Goal: Task Accomplishment & Management: Manage account settings

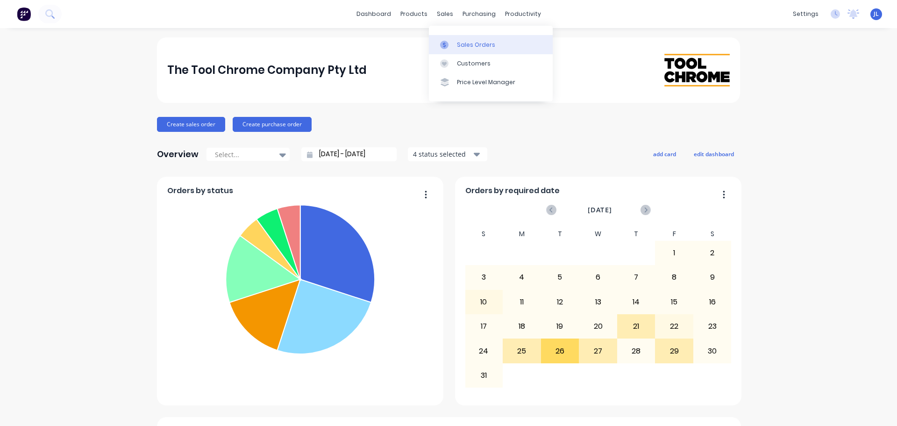
click at [455, 50] on link "Sales Orders" at bounding box center [491, 44] width 124 height 19
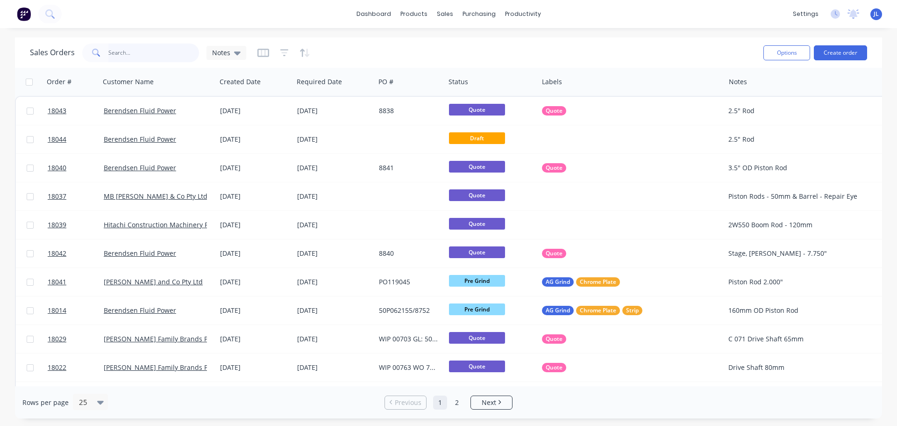
click at [138, 53] on input "text" at bounding box center [153, 52] width 91 height 19
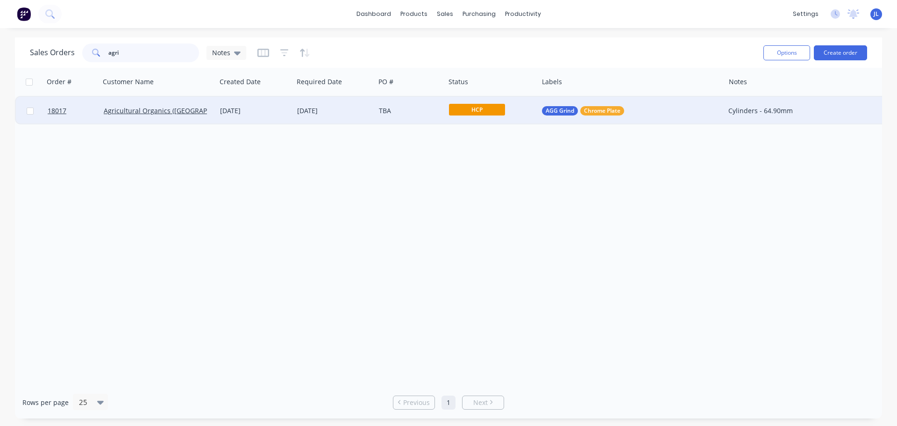
type input "agri"
click at [640, 113] on div "AGG Grind Chrome Plate" at bounding box center [627, 110] width 170 height 9
click at [242, 198] on div "Order # Customer Name Created Date Required Date PO # Status Labels Notes 18017…" at bounding box center [448, 227] width 867 height 318
click at [268, 116] on div "[DATE]" at bounding box center [254, 111] width 77 height 28
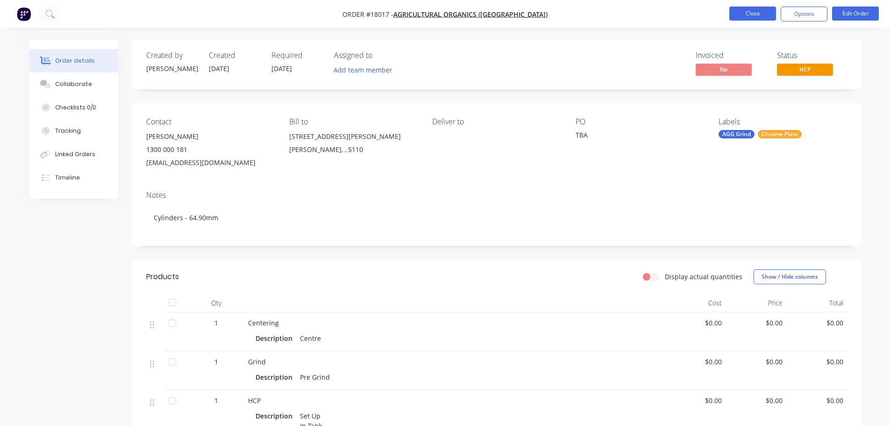
click at [765, 18] on button "Close" at bounding box center [753, 14] width 47 height 14
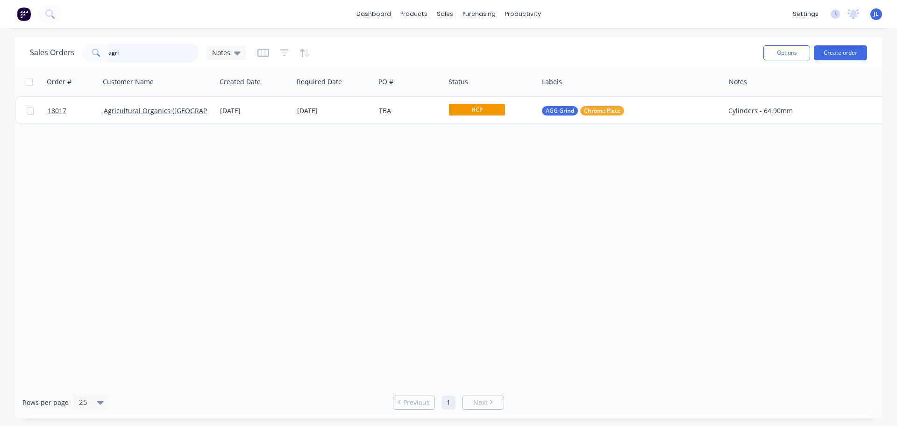
click at [140, 57] on input "agri" at bounding box center [153, 52] width 91 height 19
type input "a"
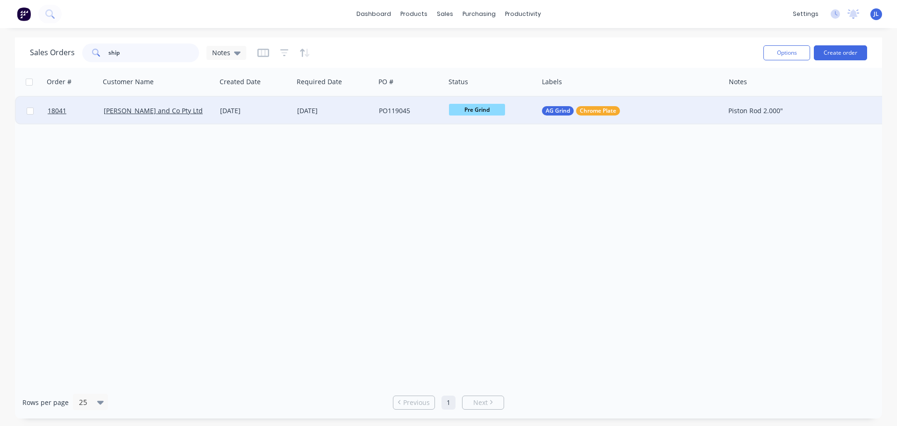
type input "ship"
click at [433, 119] on div "PO119045" at bounding box center [410, 111] width 70 height 28
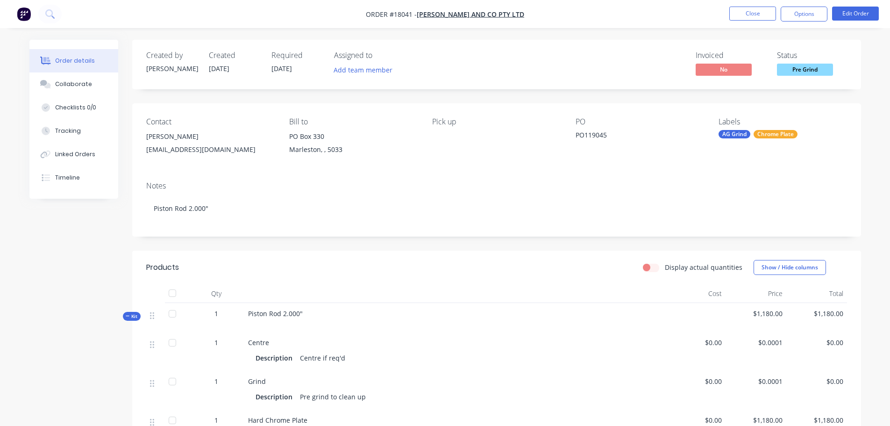
click at [737, 137] on div "AG Grind" at bounding box center [735, 134] width 32 height 8
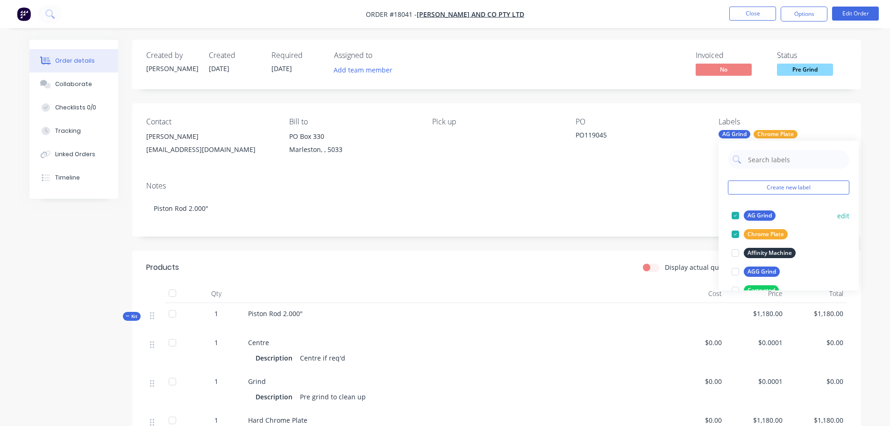
click at [738, 212] on div at bounding box center [735, 215] width 19 height 19
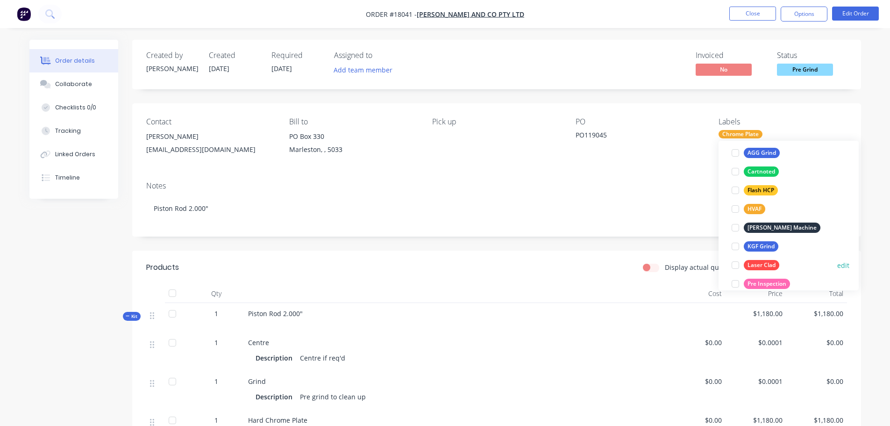
scroll to position [140, 0]
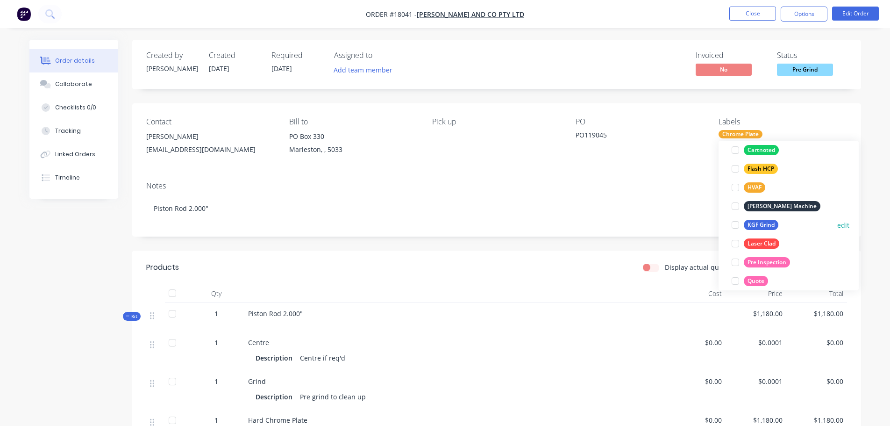
click at [739, 223] on div at bounding box center [735, 224] width 19 height 19
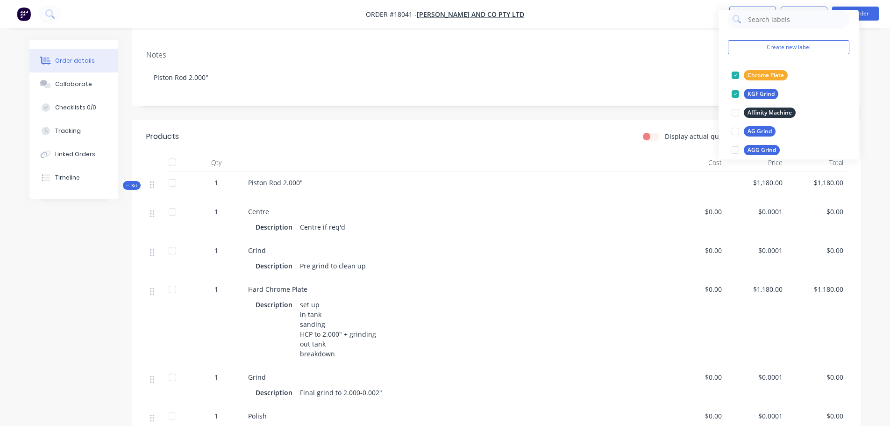
scroll to position [47, 0]
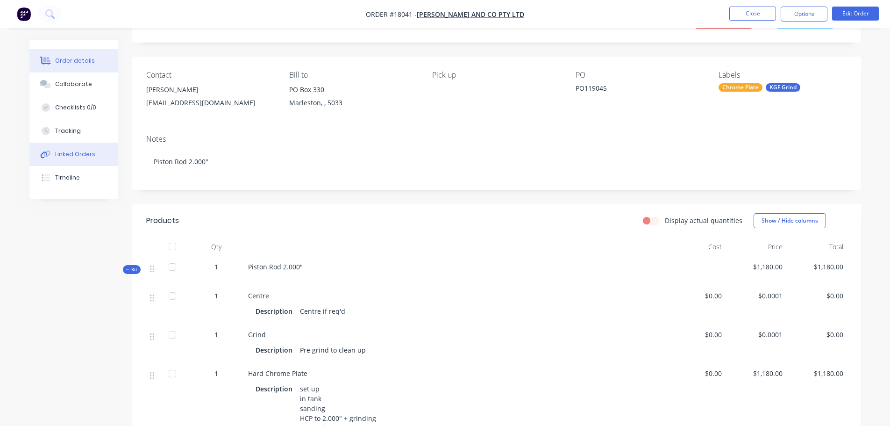
click at [86, 155] on div "Linked Orders" at bounding box center [75, 154] width 40 height 8
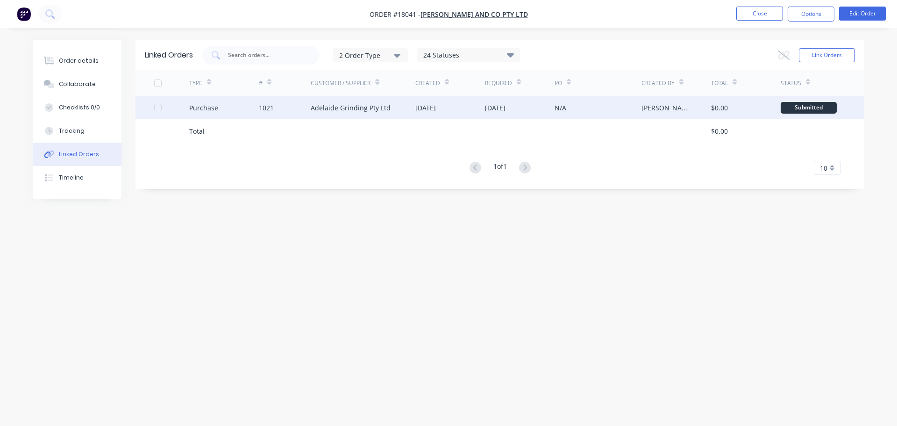
click at [366, 107] on div "Adelaide Grinding Pty Ltd" at bounding box center [351, 108] width 80 height 10
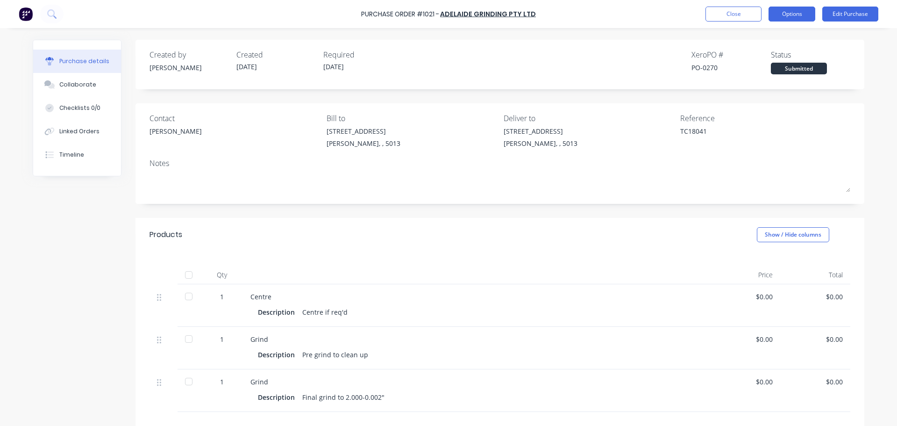
click at [803, 19] on button "Options" at bounding box center [792, 14] width 47 height 15
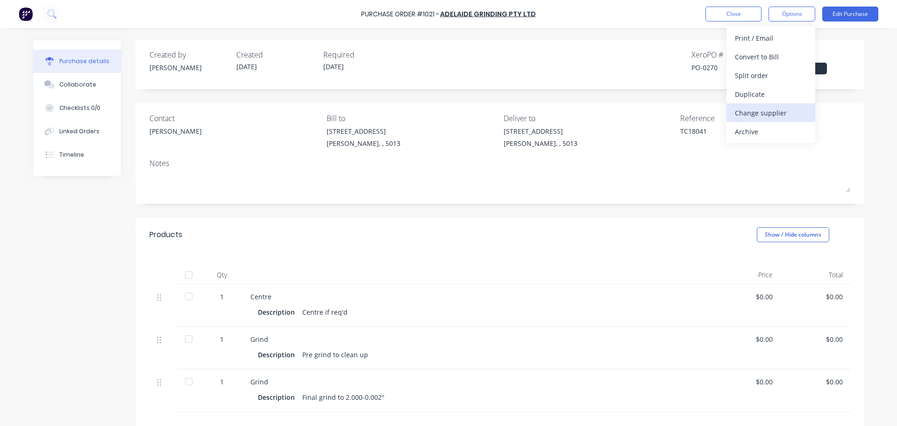
click at [771, 108] on div "Change supplier" at bounding box center [771, 113] width 72 height 14
type textarea "x"
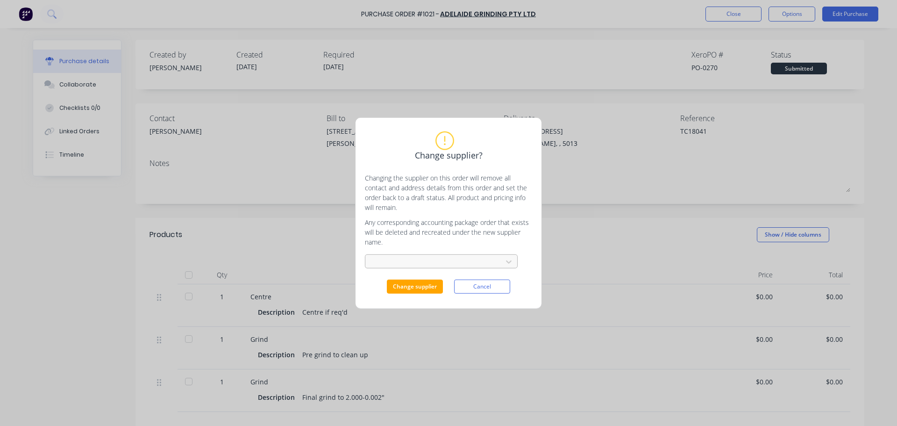
click at [425, 255] on div at bounding box center [435, 262] width 130 height 14
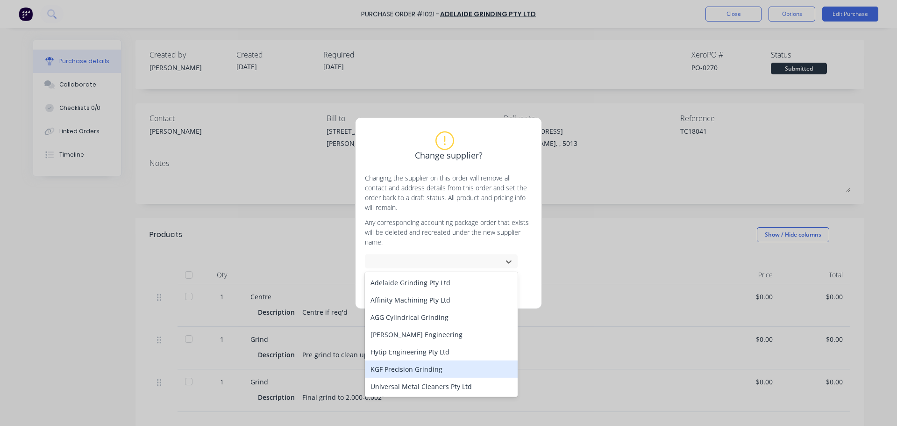
click at [415, 367] on div "KGF Precision Grinding" at bounding box center [441, 368] width 153 height 17
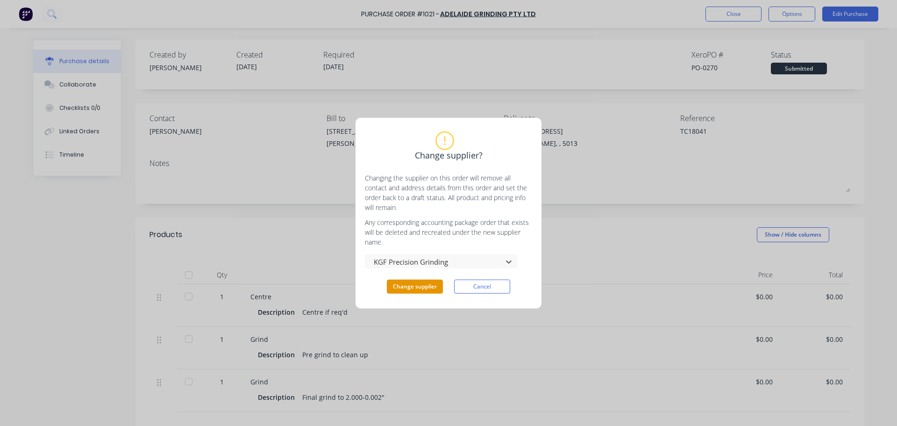
click at [423, 287] on button "Change supplier" at bounding box center [415, 286] width 56 height 14
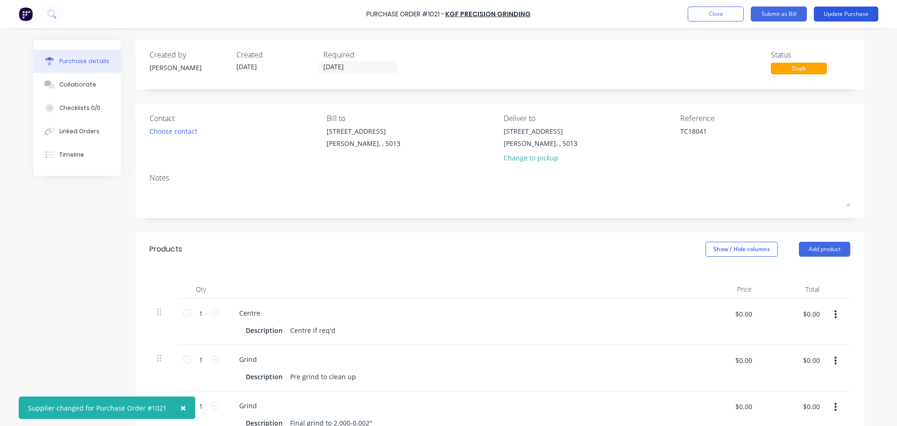
click at [848, 18] on button "Update Purchase" at bounding box center [846, 14] width 64 height 15
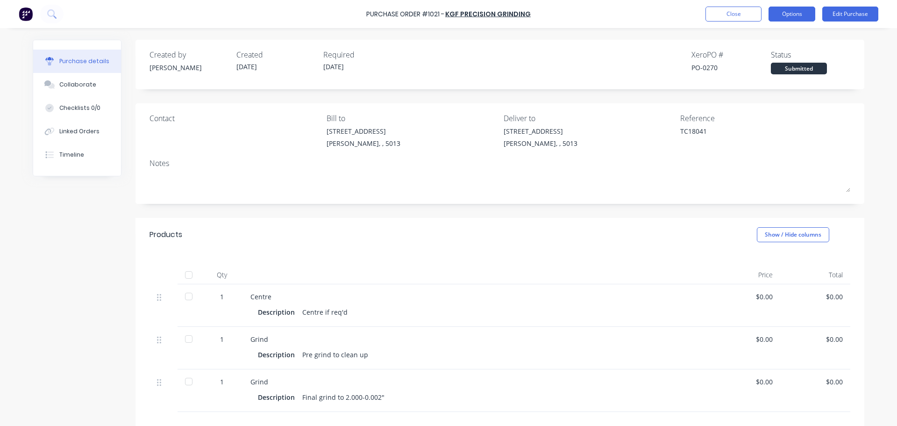
click at [800, 16] on button "Options" at bounding box center [792, 14] width 47 height 15
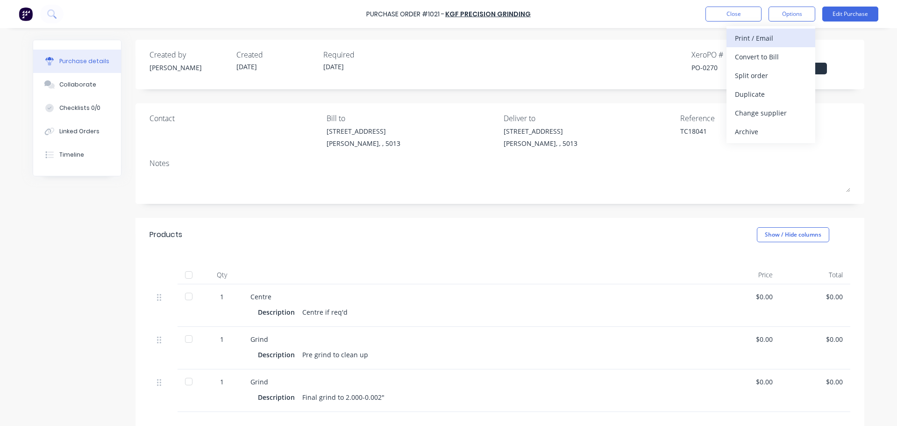
click at [763, 41] on div "Print / Email" at bounding box center [771, 38] width 72 height 14
click at [748, 73] on div "Without pricing" at bounding box center [771, 76] width 72 height 14
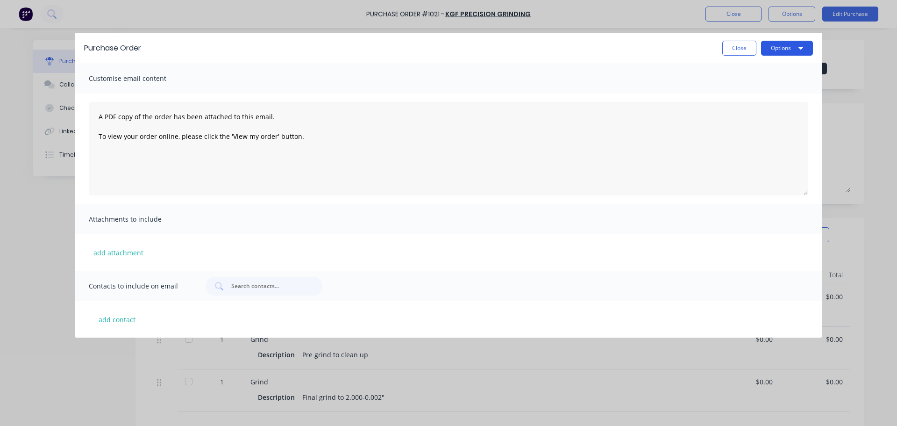
click at [799, 50] on icon "button" at bounding box center [801, 47] width 5 height 7
click at [753, 68] on div "Print" at bounding box center [769, 72] width 72 height 14
click at [749, 47] on button "Close" at bounding box center [739, 48] width 34 height 15
type textarea "x"
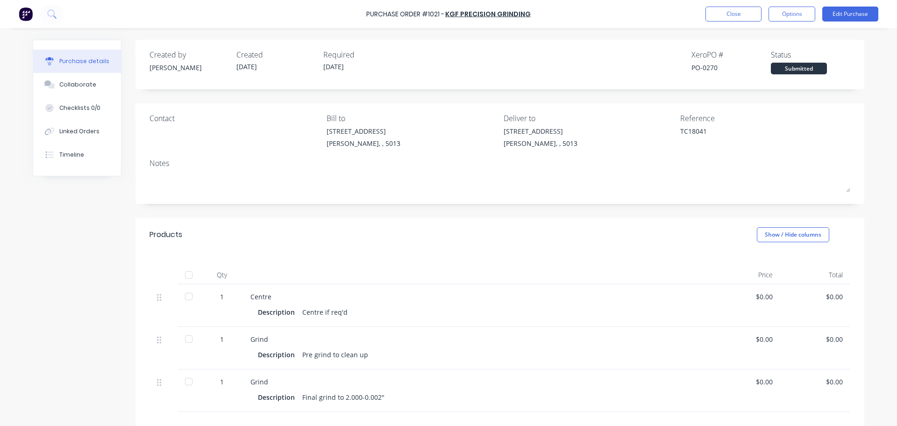
click at [29, 17] on img at bounding box center [26, 14] width 14 height 14
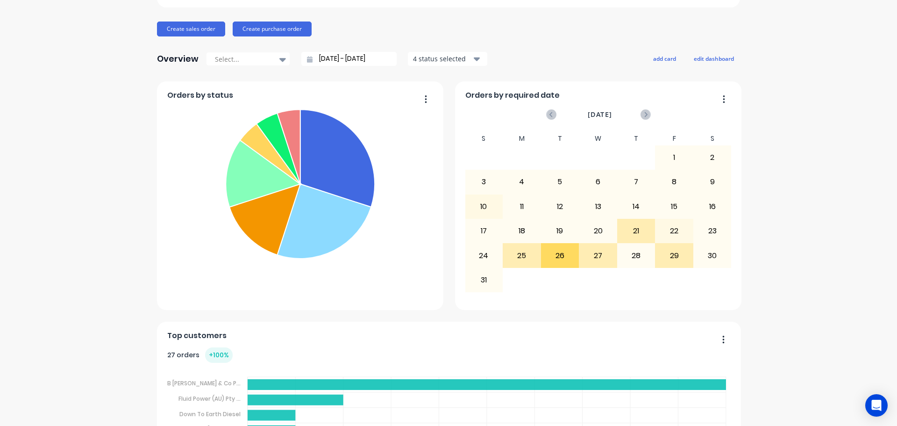
scroll to position [93, 0]
